Goal: Navigation & Orientation: Find specific page/section

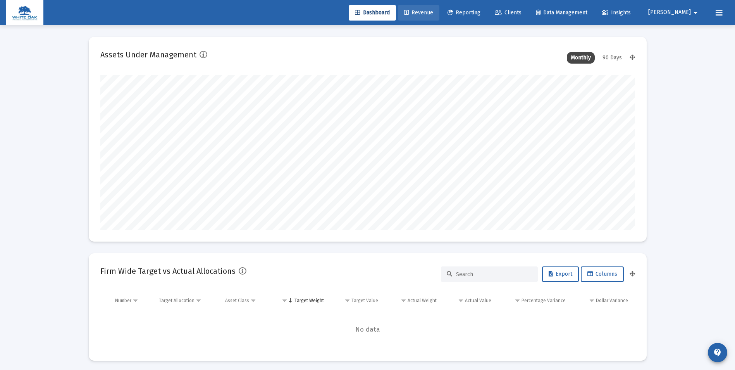
click at [433, 12] on span "Revenue" at bounding box center [418, 12] width 29 height 7
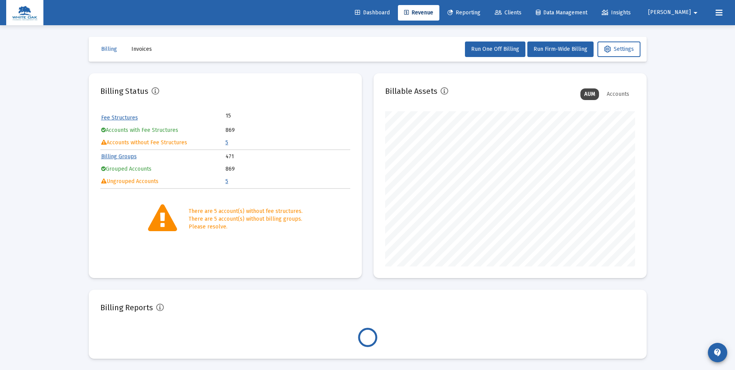
scroll to position [155, 250]
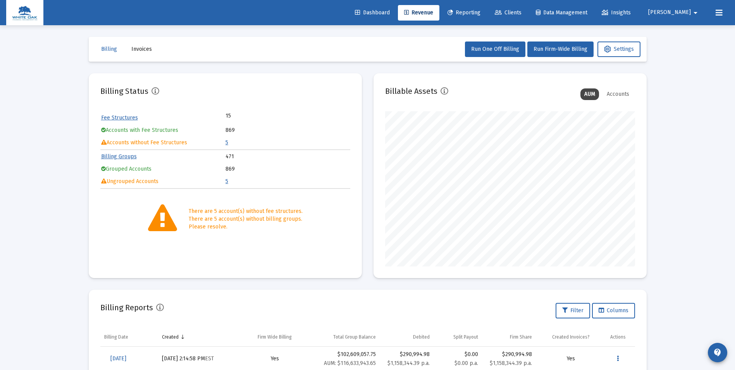
click at [111, 155] on link "Billing Groups" at bounding box center [119, 156] width 36 height 7
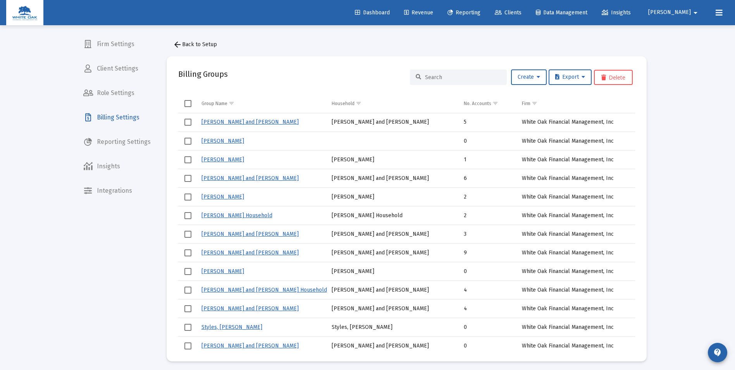
click at [673, 12] on span "[PERSON_NAME]" at bounding box center [670, 12] width 43 height 7
click at [654, 12] on div at bounding box center [367, 185] width 735 height 370
click at [631, 12] on span "Insights" at bounding box center [616, 12] width 29 height 7
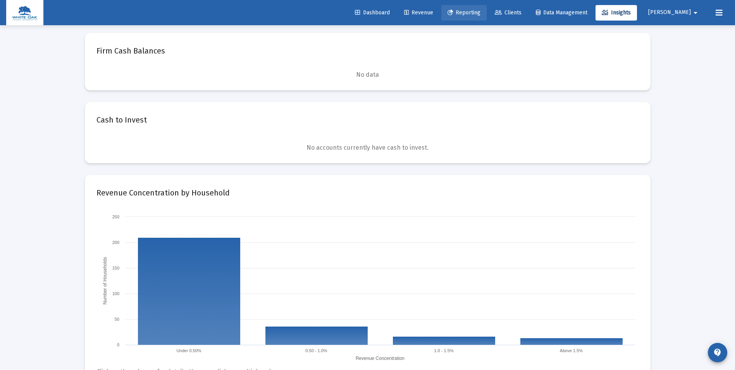
click at [477, 11] on span "Reporting" at bounding box center [464, 12] width 33 height 7
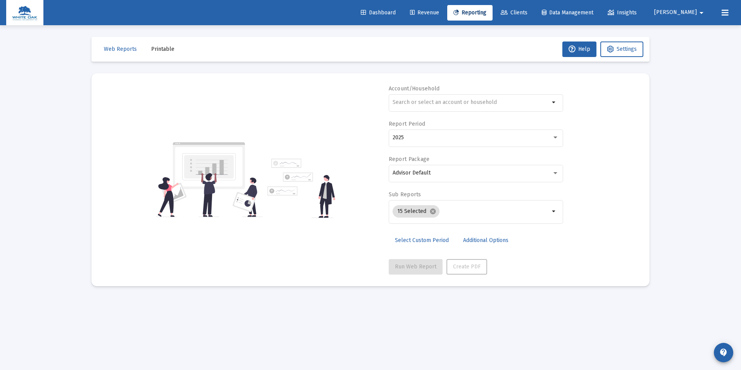
click at [16, 9] on img at bounding box center [25, 13] width 26 height 16
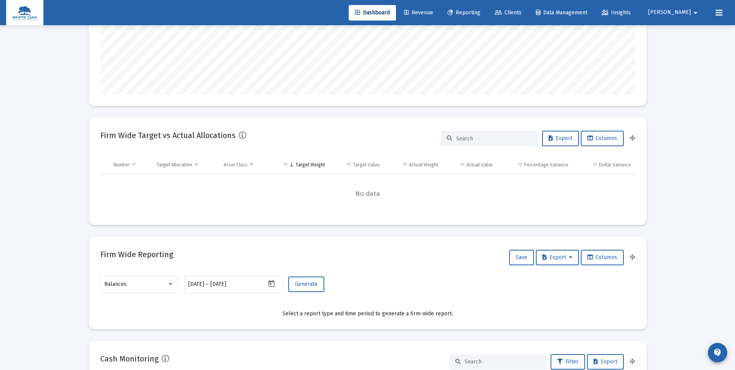
scroll to position [116, 0]
